Goal: Task Accomplishment & Management: Manage account settings

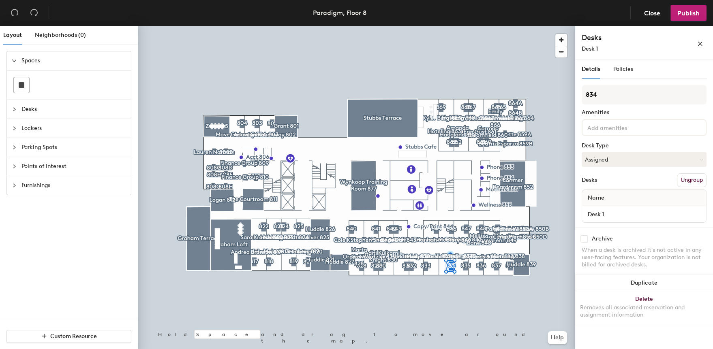
click at [55, 107] on span "Desks" at bounding box center [73, 109] width 105 height 19
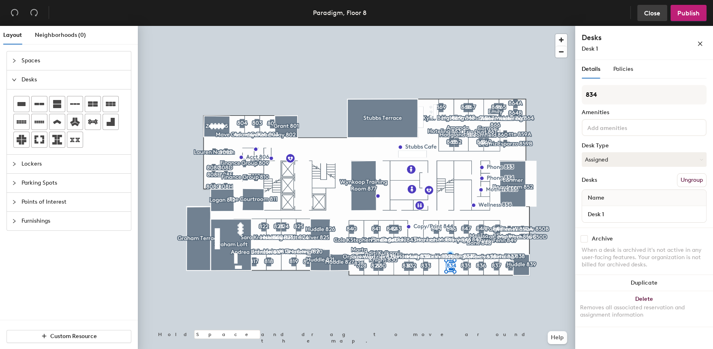
click at [654, 14] on span "Close" at bounding box center [652, 13] width 16 height 8
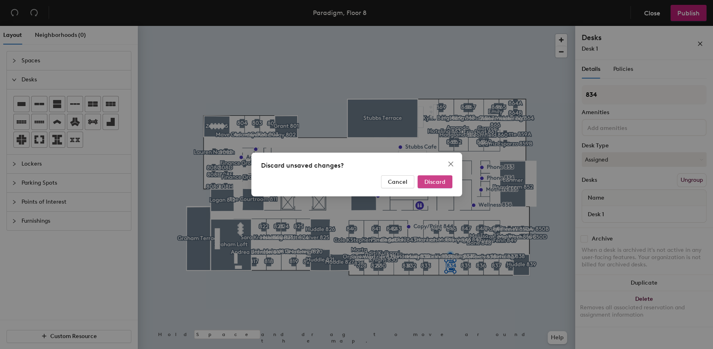
click at [444, 182] on span "Discard" at bounding box center [434, 182] width 21 height 7
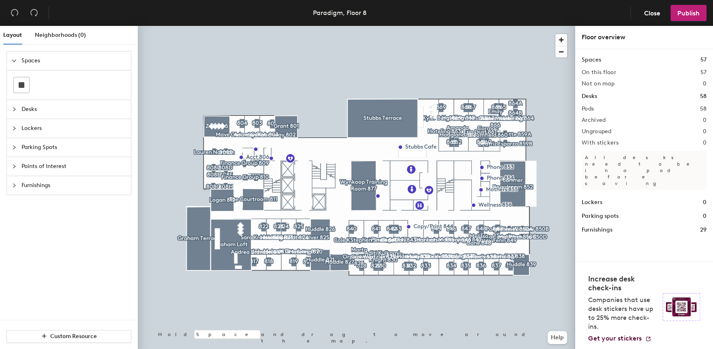
click at [76, 104] on span "Desks" at bounding box center [73, 109] width 105 height 19
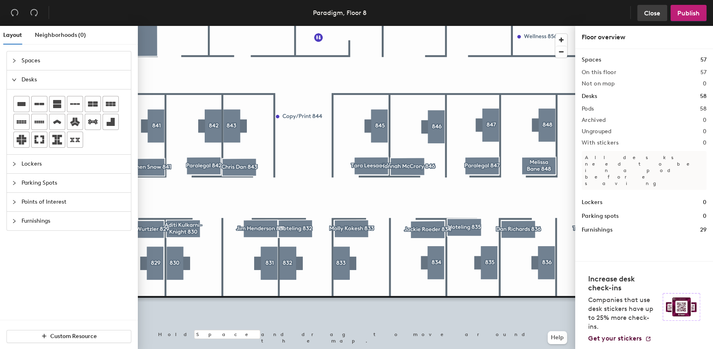
click at [658, 11] on span "Close" at bounding box center [652, 13] width 16 height 8
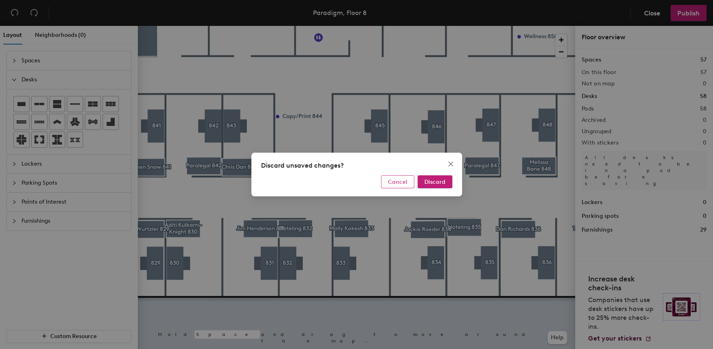
click at [399, 186] on button "Cancel" at bounding box center [397, 182] width 33 height 13
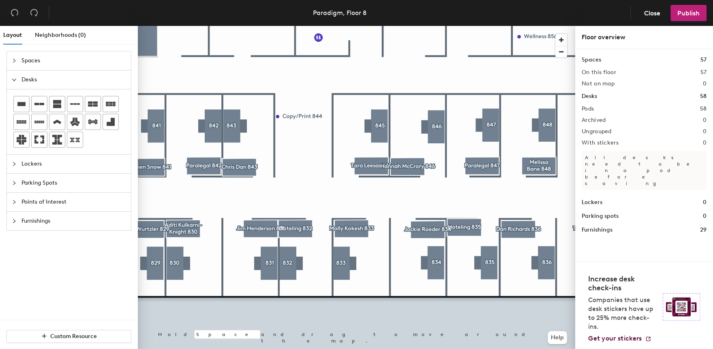
click at [28, 83] on span "Desks" at bounding box center [73, 80] width 105 height 19
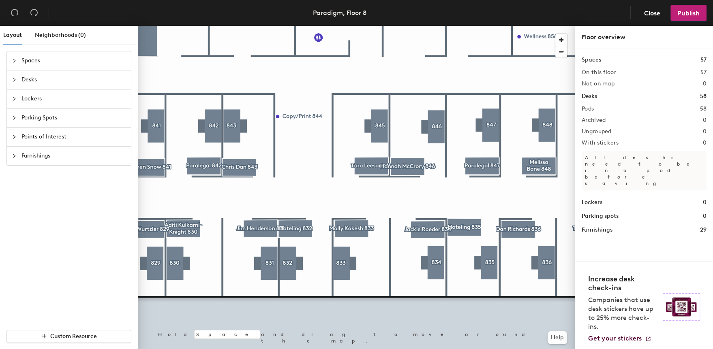
click at [28, 83] on span "Desks" at bounding box center [73, 80] width 105 height 19
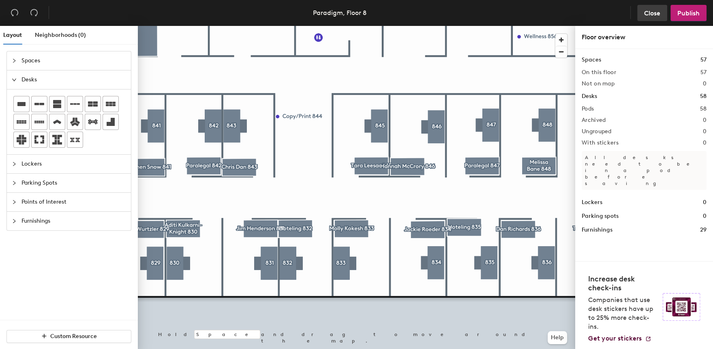
click at [659, 14] on span "Close" at bounding box center [652, 13] width 16 height 8
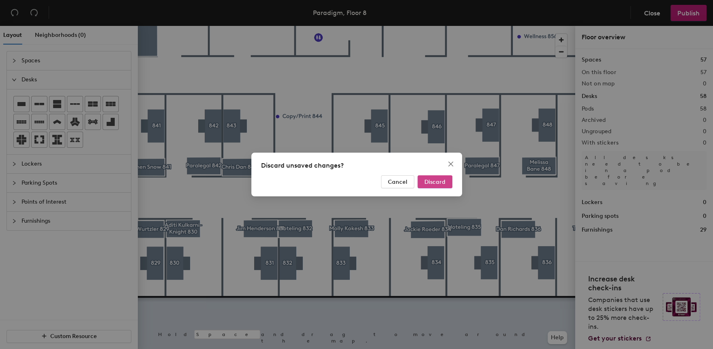
click at [438, 184] on span "Discard" at bounding box center [434, 182] width 21 height 7
